Goal: Task Accomplishment & Management: Use online tool/utility

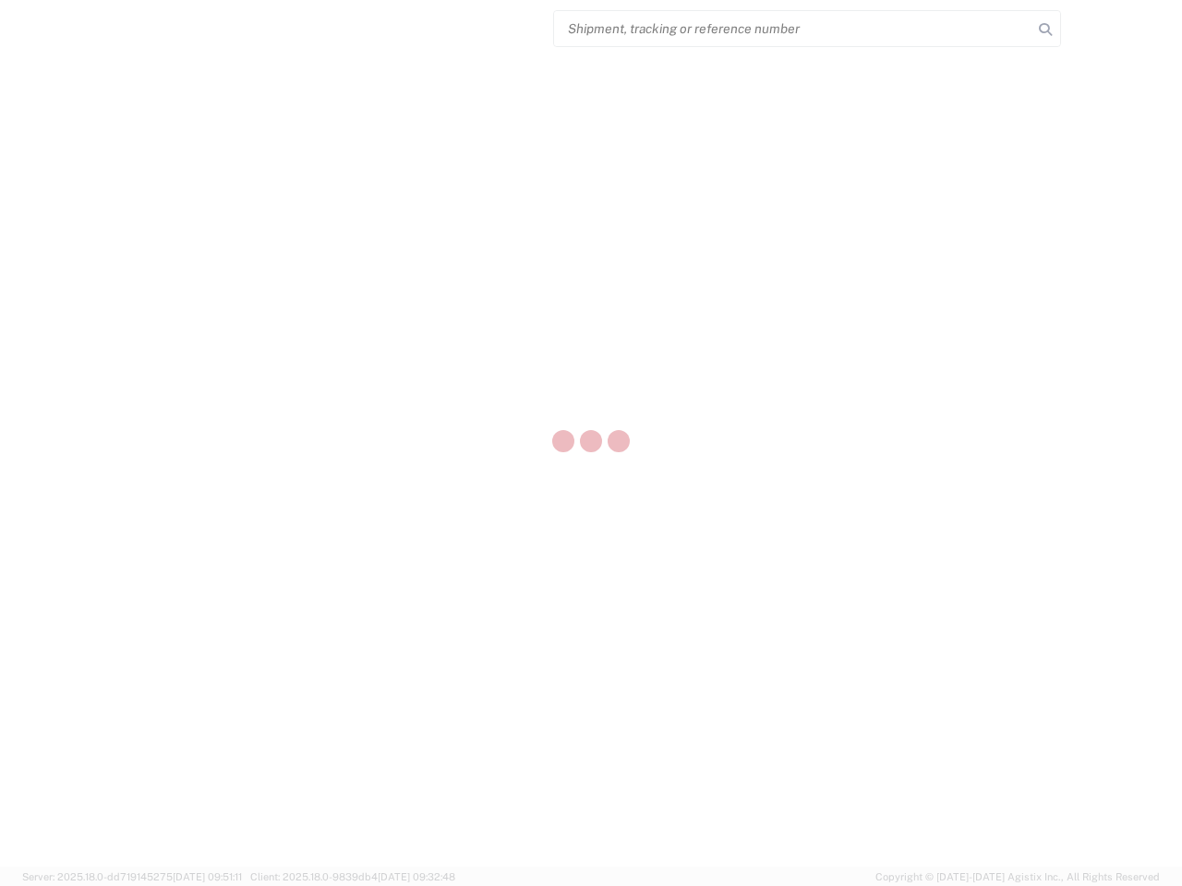
select select "US"
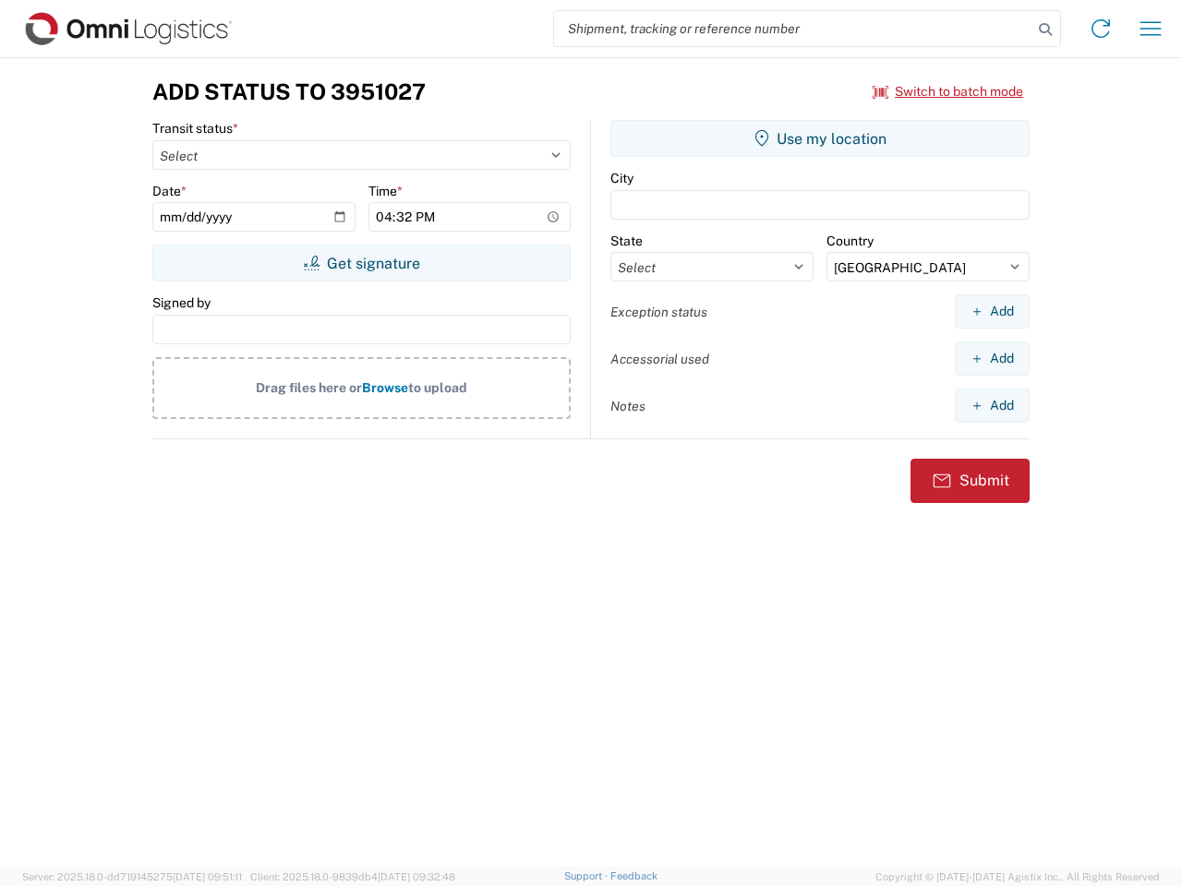
click at [793, 29] on input "search" at bounding box center [793, 28] width 478 height 35
click at [1045, 30] on icon at bounding box center [1045, 30] width 26 height 26
click at [1101, 29] on icon at bounding box center [1101, 29] width 30 height 30
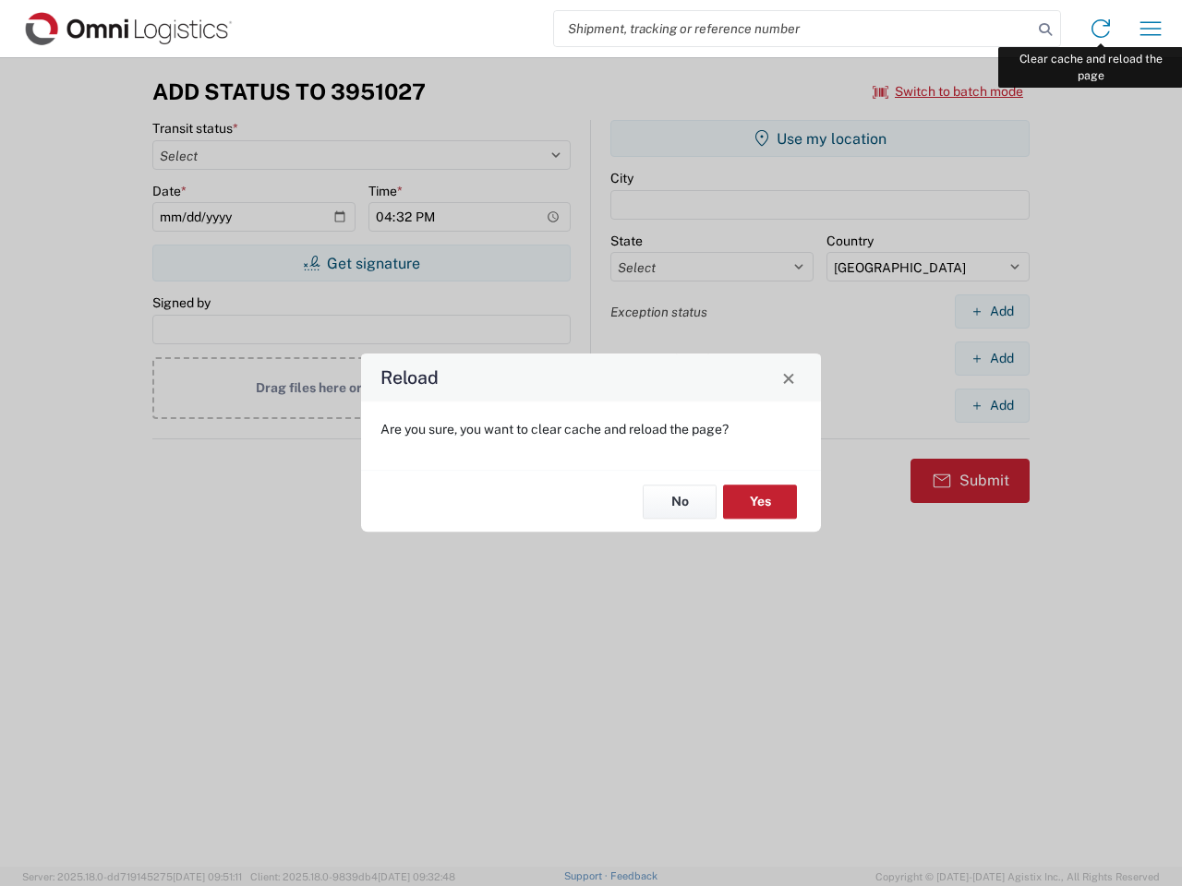
click at [1151, 29] on div "Reload Are you sure, you want to clear cache and reload the page? No Yes" at bounding box center [591, 443] width 1182 height 886
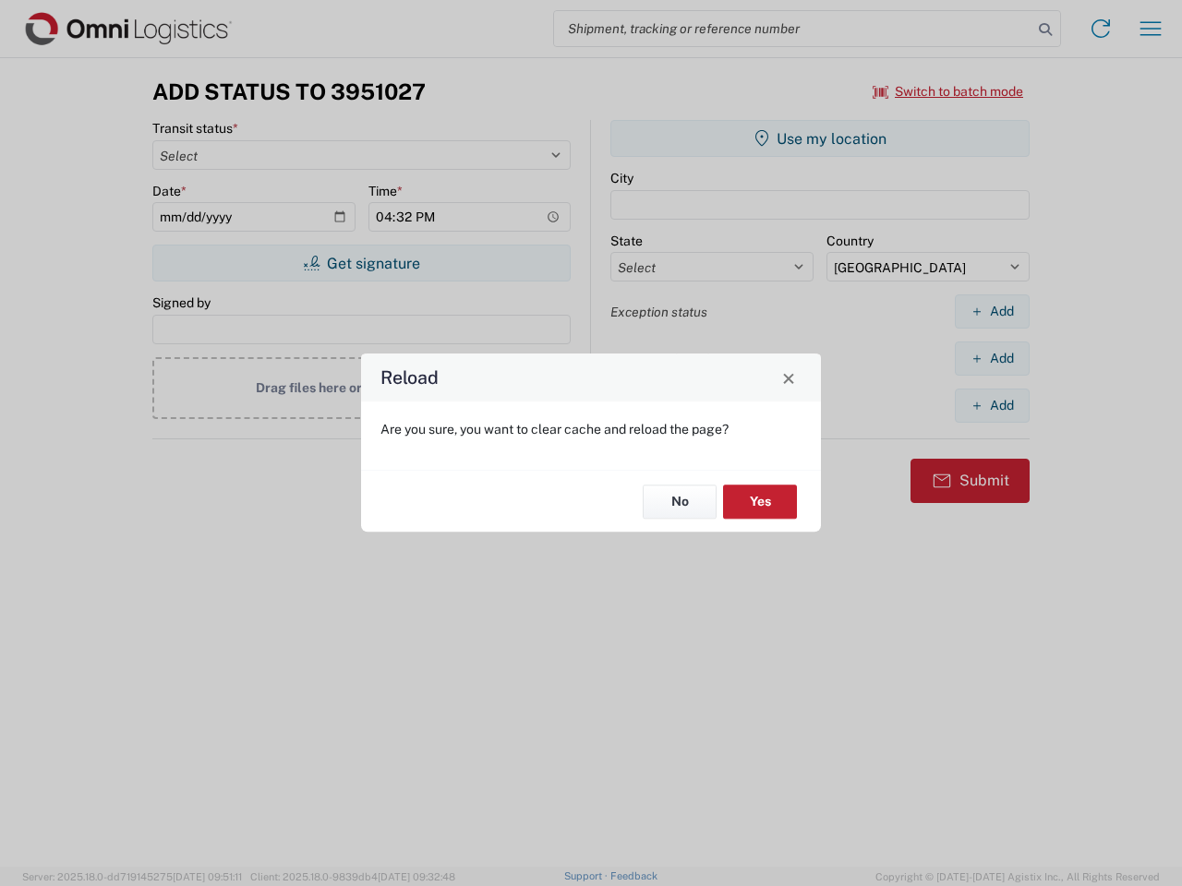
click at [948, 91] on div "Reload Are you sure, you want to clear cache and reload the page? No Yes" at bounding box center [591, 443] width 1182 height 886
click at [361, 263] on div "Reload Are you sure, you want to clear cache and reload the page? No Yes" at bounding box center [591, 443] width 1182 height 886
click at [820, 139] on div "Reload Are you sure, you want to clear cache and reload the page? No Yes" at bounding box center [591, 443] width 1182 height 886
click at [992, 311] on div "Reload Are you sure, you want to clear cache and reload the page? No Yes" at bounding box center [591, 443] width 1182 height 886
click at [992, 358] on div "Reload Are you sure, you want to clear cache and reload the page? No Yes" at bounding box center [591, 443] width 1182 height 886
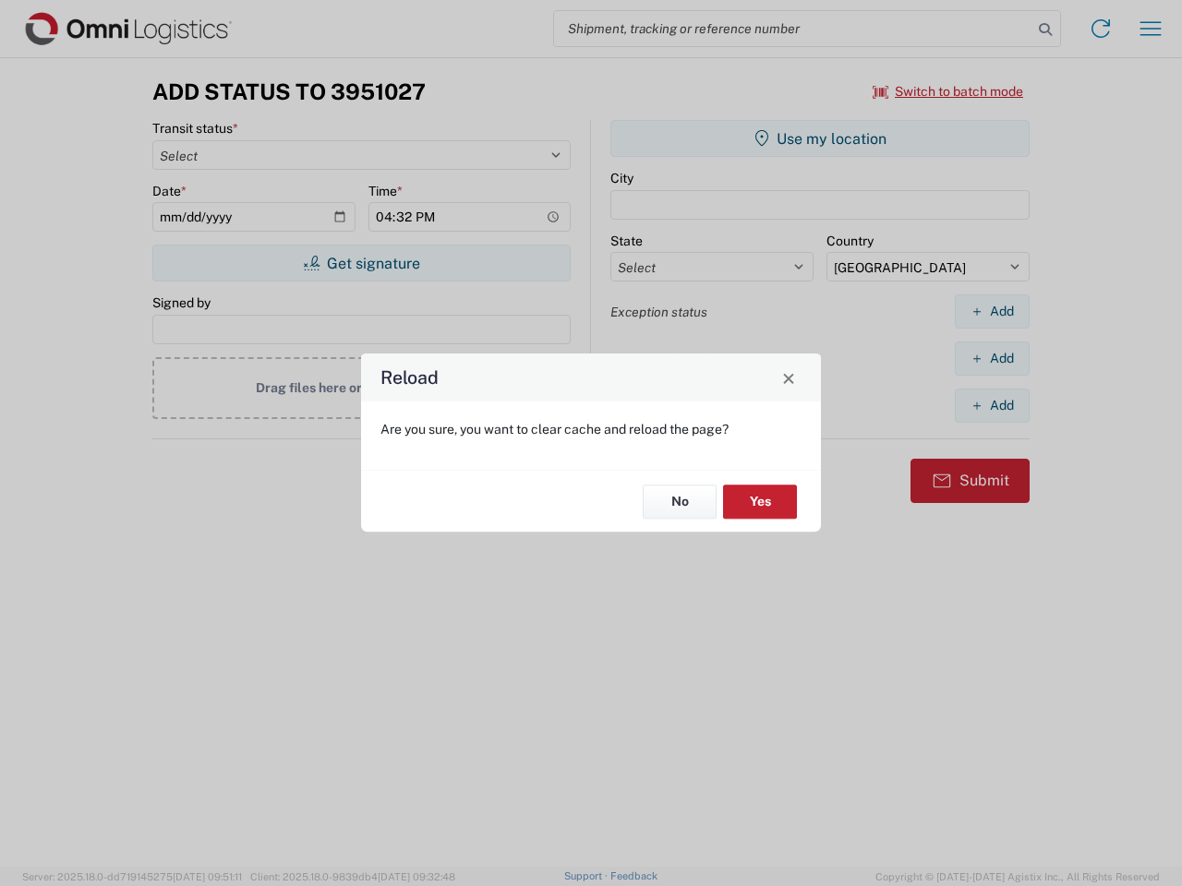
click at [992, 405] on div "Reload Are you sure, you want to clear cache and reload the page? No Yes" at bounding box center [591, 443] width 1182 height 886
